Goal: Find specific page/section: Find specific page/section

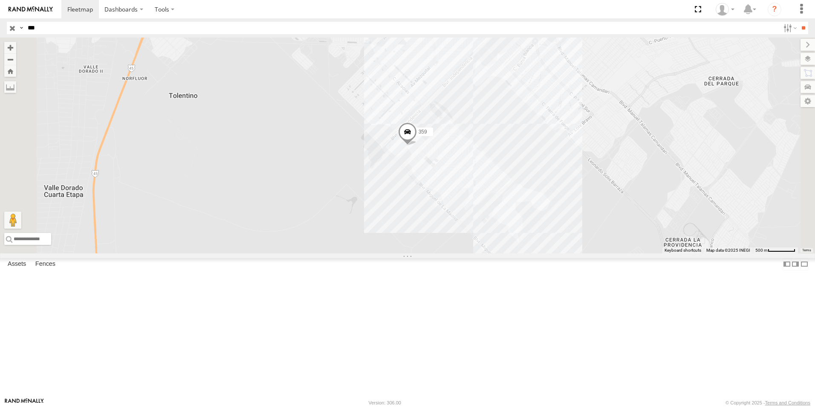
click at [72, 29] on input "***" at bounding box center [402, 28] width 756 height 12
type input "*"
type input "****"
click at [799, 22] on input "**" at bounding box center [804, 28] width 10 height 12
click at [417, 145] on span at bounding box center [407, 133] width 19 height 23
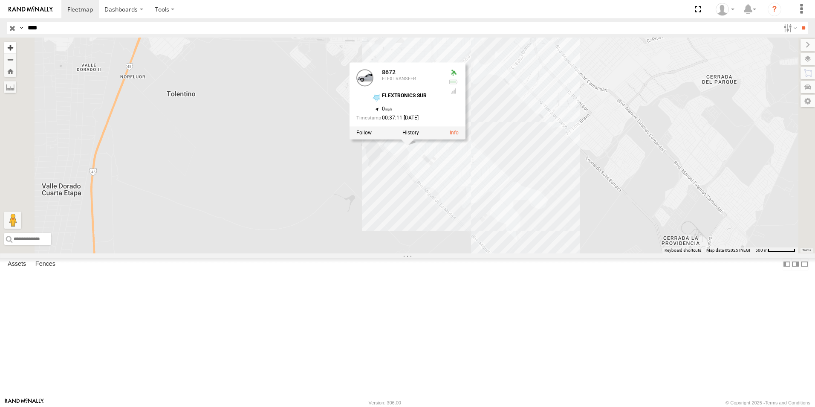
click at [16, 48] on button "Zoom in" at bounding box center [10, 48] width 12 height 12
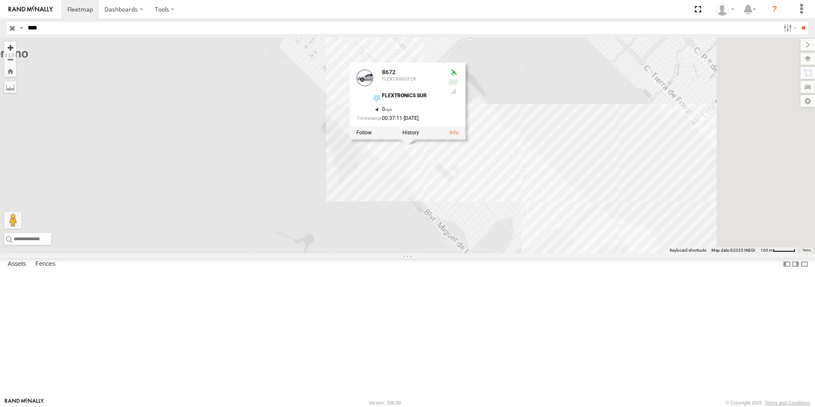
click at [16, 48] on button "Zoom in" at bounding box center [10, 48] width 12 height 12
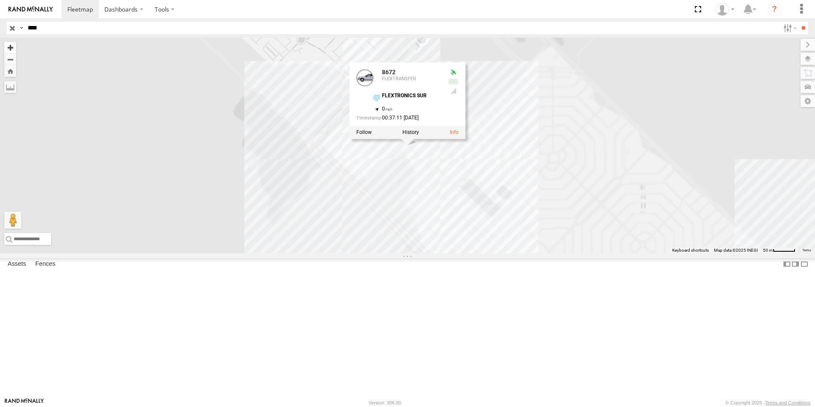
click at [16, 48] on button "Zoom in" at bounding box center [10, 48] width 12 height 12
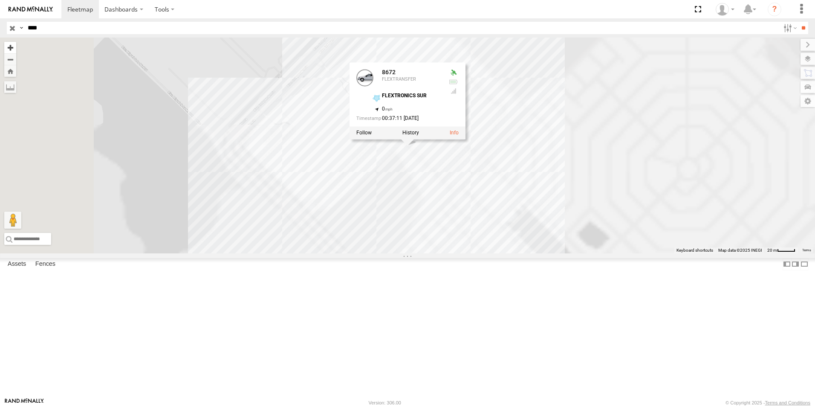
click at [16, 48] on button "Zoom in" at bounding box center [10, 48] width 12 height 12
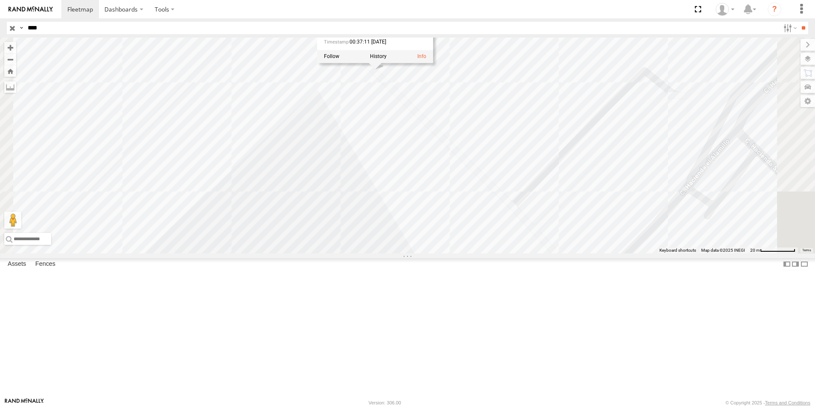
drag, startPoint x: 600, startPoint y: 232, endPoint x: 567, endPoint y: 157, distance: 81.7
click at [567, 157] on div "8672 8672 FLEXTRANSFER FLEXTRONICS SUR 31.57451 , -106.40443 0 00:37:11 [DATE]" at bounding box center [407, 146] width 815 height 216
click at [562, 62] on div "8672 8672 FLEXTRANSFER FLEXTRONICS SUR 31.57451 , -106.40443 0 00:37:11 [DATE]" at bounding box center [407, 146] width 815 height 216
click at [455, 141] on div "8672 8672 FLEXTRANSFER FLEXTRONICS SUR 31.57451 , -106.40443 0 00:37:11 [DATE]" at bounding box center [407, 146] width 815 height 216
click at [464, 162] on div "8672 FLEXTRONICS SUR FLEXTRONICS SUR 91" at bounding box center [407, 146] width 815 height 216
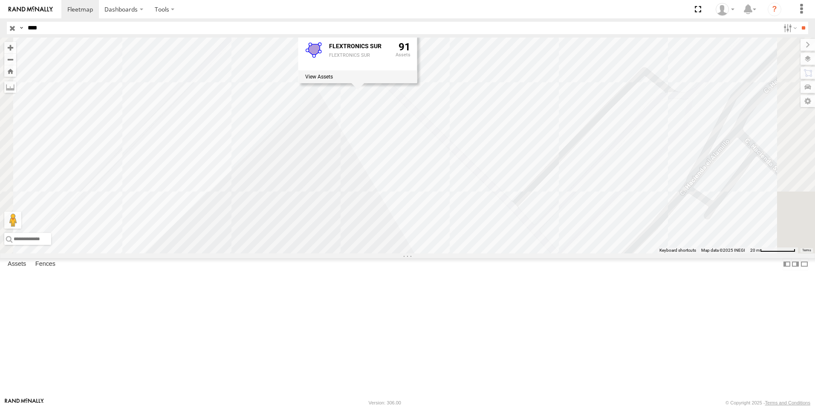
click at [558, 164] on div "8672 FLEXTRONICS SUR FLEXTRONICS SUR 91" at bounding box center [407, 146] width 815 height 216
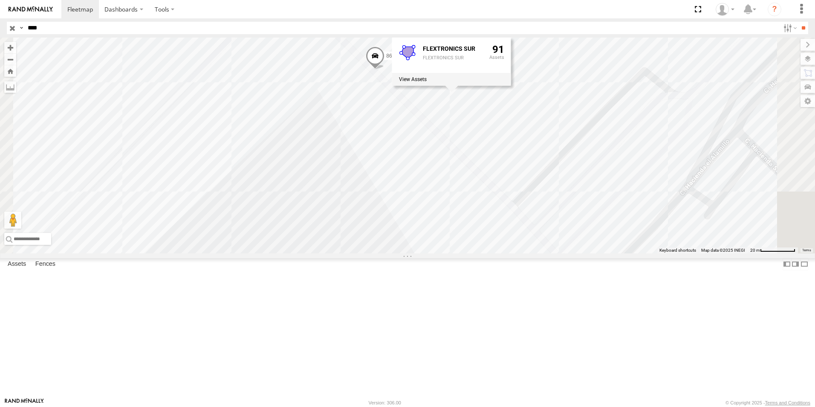
click at [385, 70] on span at bounding box center [375, 57] width 19 height 23
click at [0, 0] on div "8672" at bounding box center [0, 0] width 0 height 0
